Goal: Transaction & Acquisition: Purchase product/service

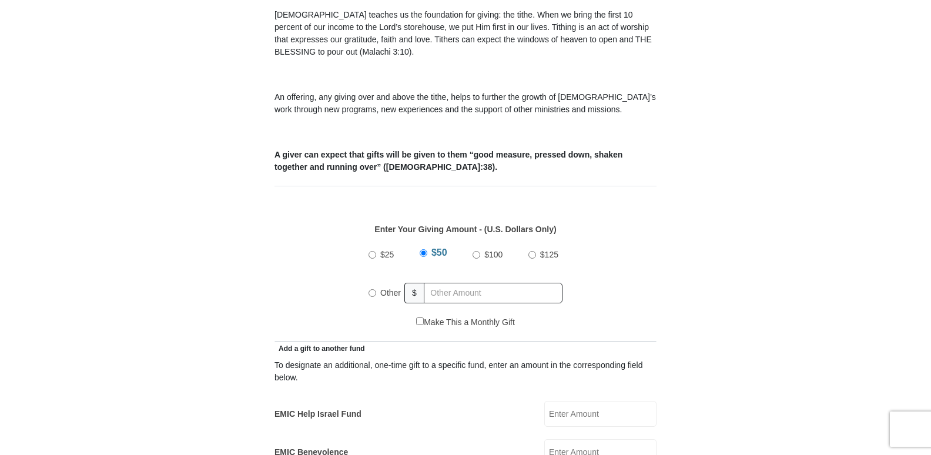
scroll to position [366, 0]
click at [376, 279] on label "Other" at bounding box center [390, 292] width 29 height 26
click at [376, 289] on input "Other" at bounding box center [372, 293] width 8 height 8
radio input "true"
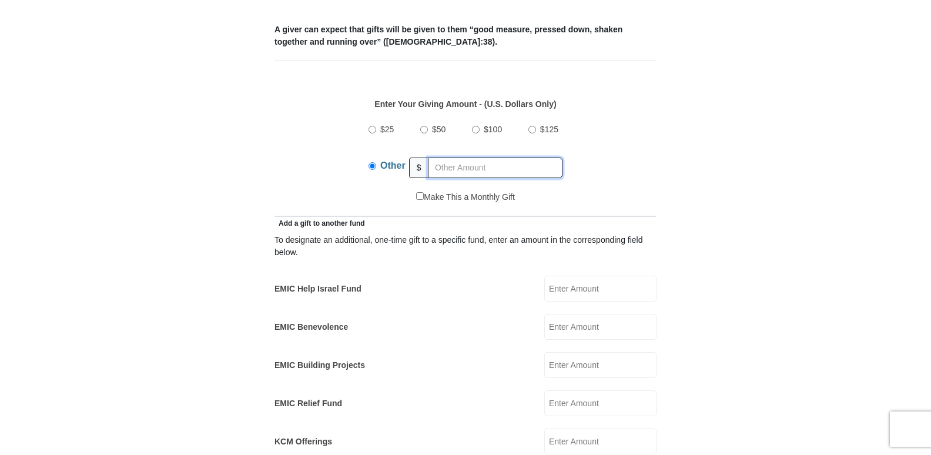
scroll to position [496, 0]
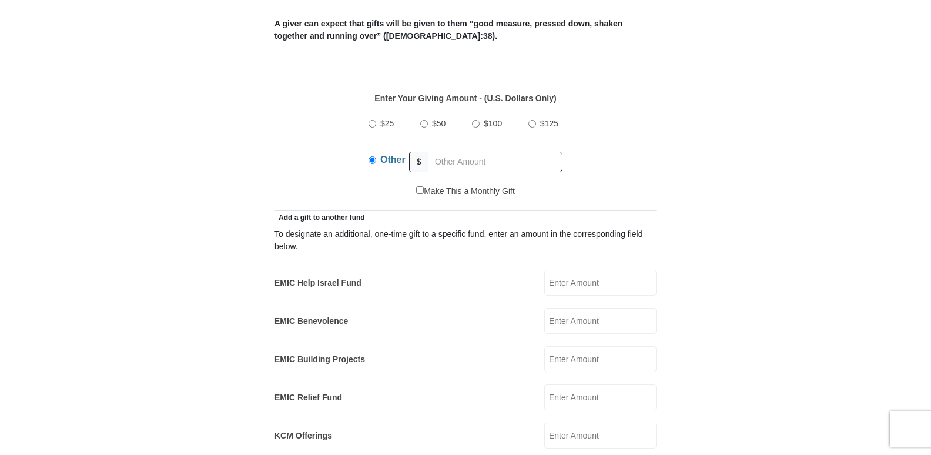
click at [587, 270] on input "EMIC Help Israel Fund" at bounding box center [600, 283] width 112 height 26
type input "100"
type input "50"
type input "[PERSON_NAME]"
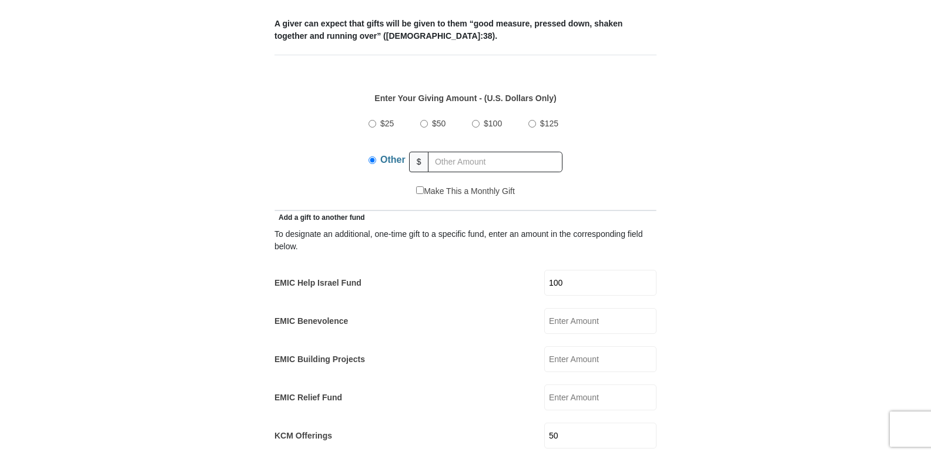
type input "[EMAIL_ADDRESS][DOMAIN_NAME]"
type input "[STREET_ADDRESS]"
type input "#1"
type input "[GEOGRAPHIC_DATA]"
select select "AZ"
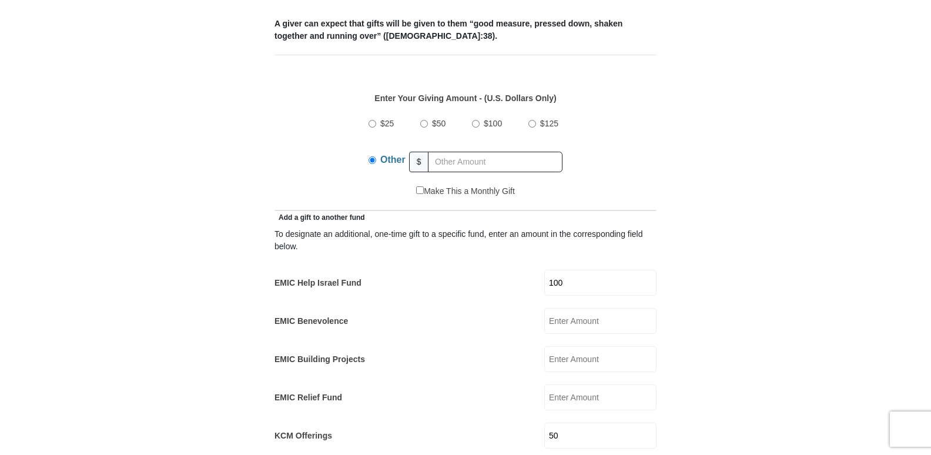
type input "86314"
type input "6196984829"
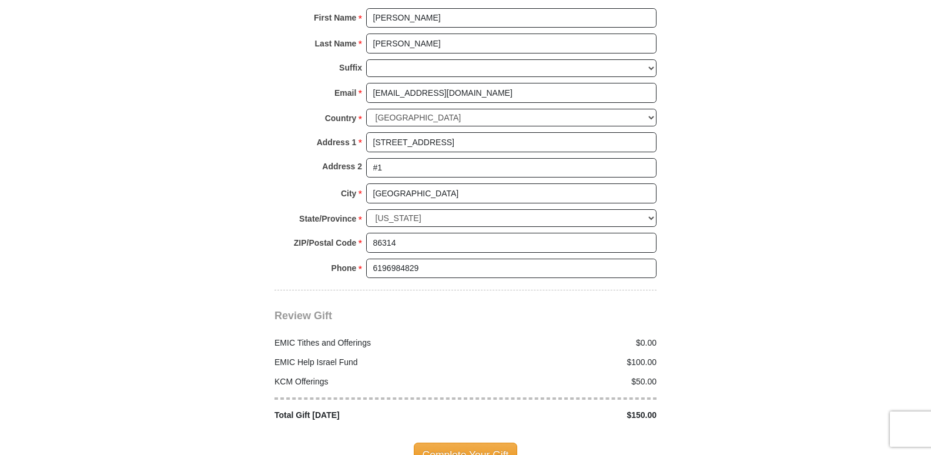
scroll to position [1245, 0]
click at [451, 447] on span "Complete Your Gift" at bounding box center [466, 454] width 104 height 25
